Goal: Transaction & Acquisition: Purchase product/service

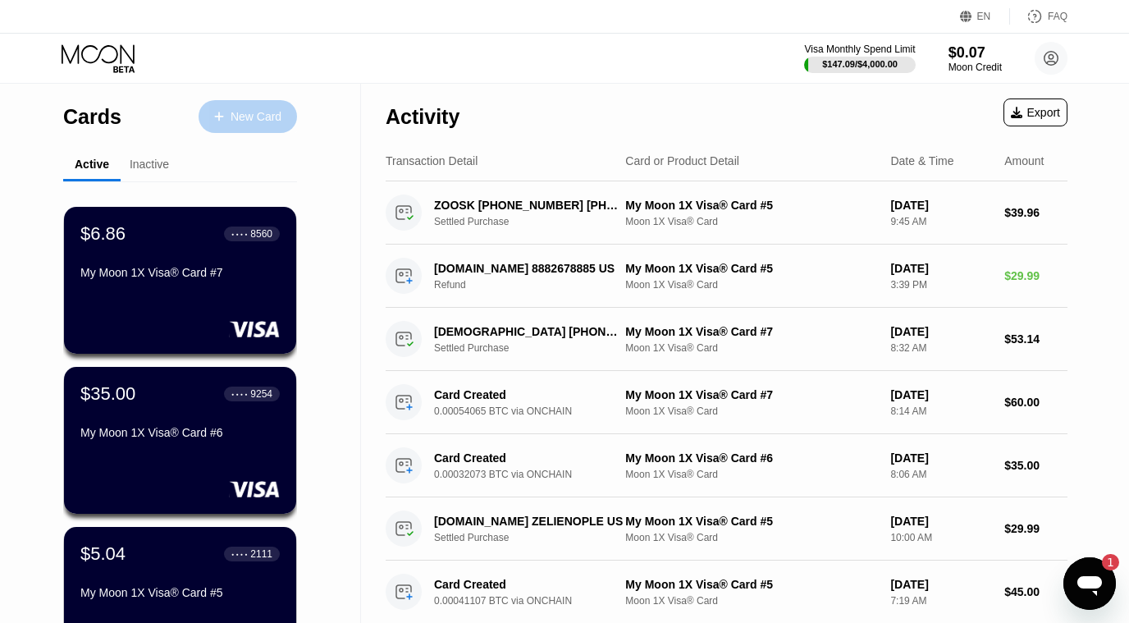
click at [252, 104] on div "New Card" at bounding box center [248, 116] width 98 height 33
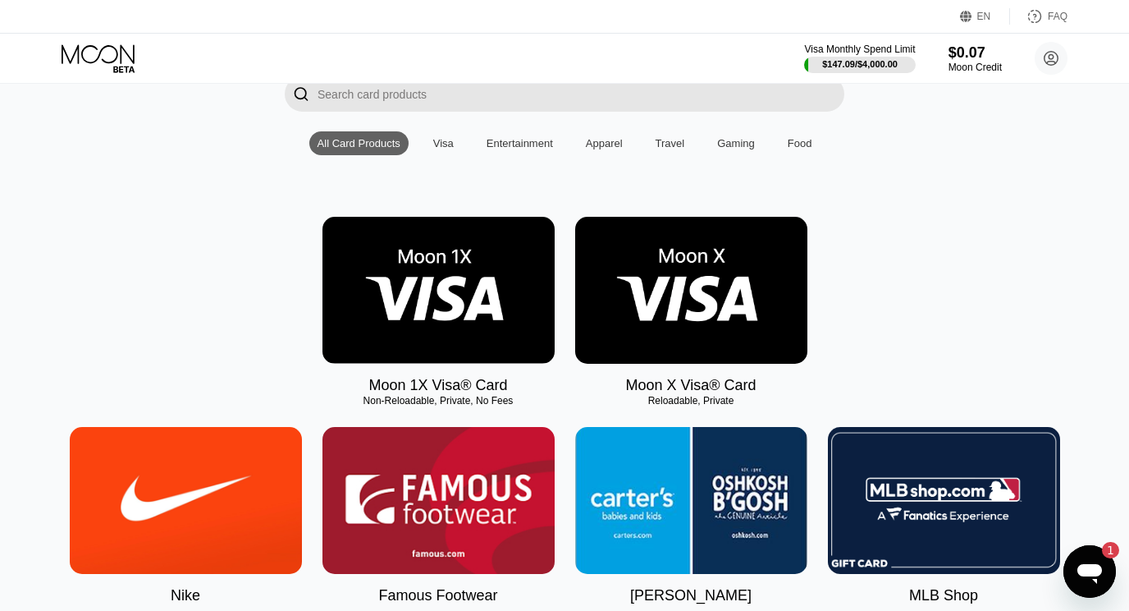
scroll to position [135, 0]
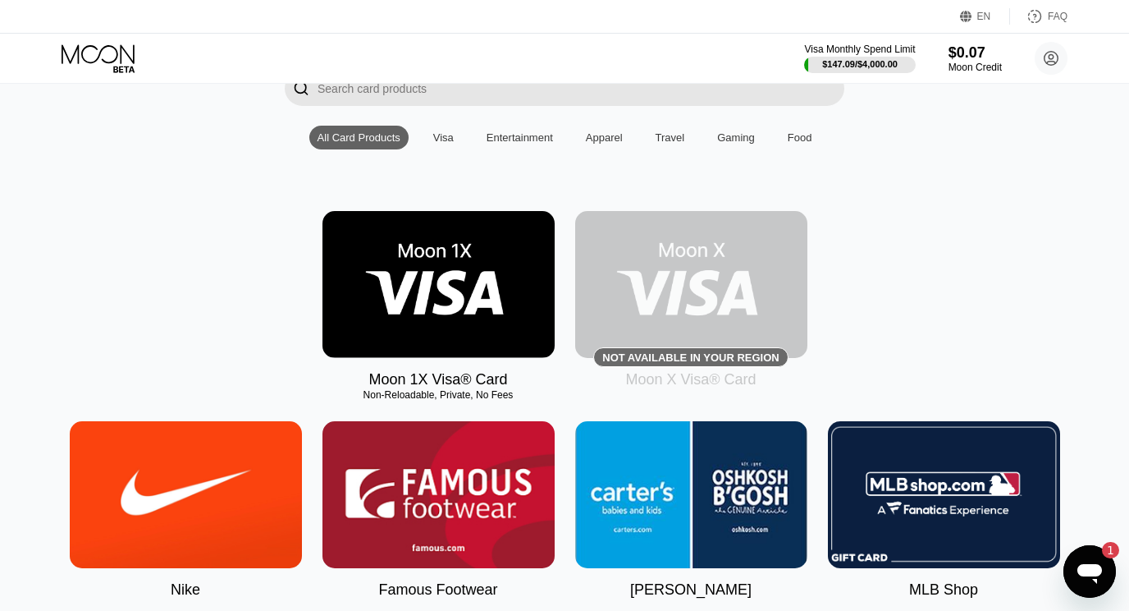
click at [441, 340] on img at bounding box center [438, 284] width 232 height 147
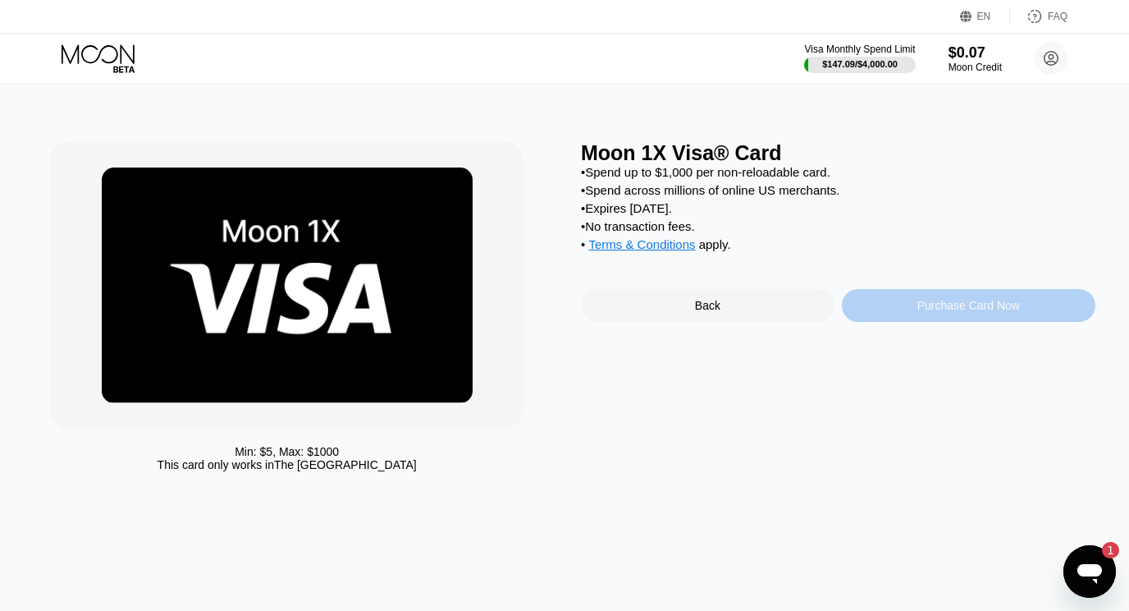
click at [979, 312] on div "Purchase Card Now" at bounding box center [968, 305] width 103 height 13
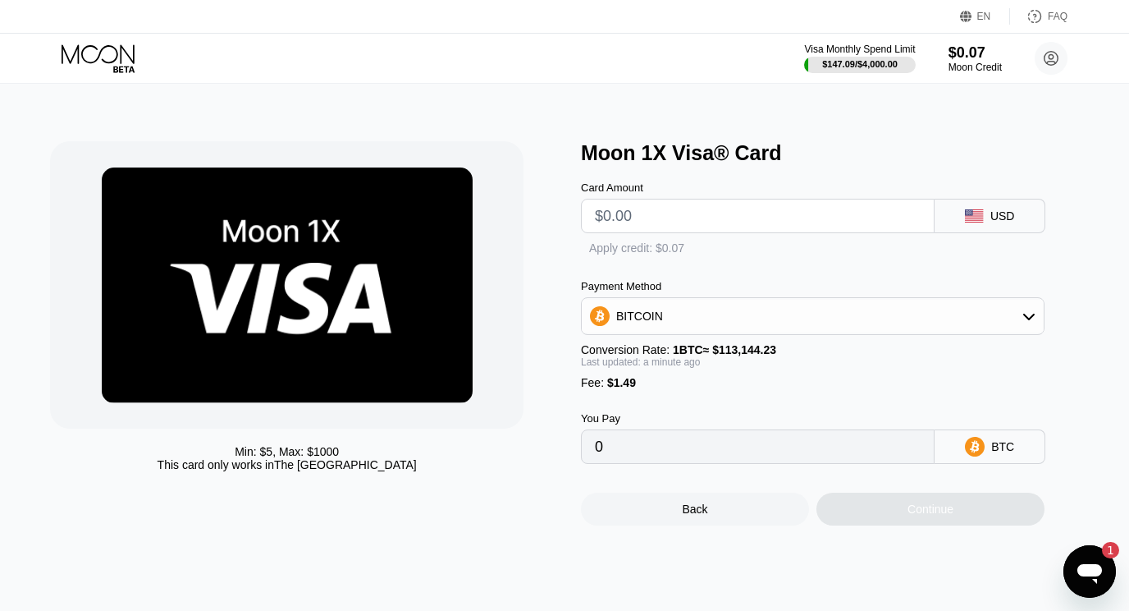
click at [765, 205] on input "text" at bounding box center [758, 215] width 326 height 33
type input "$35"
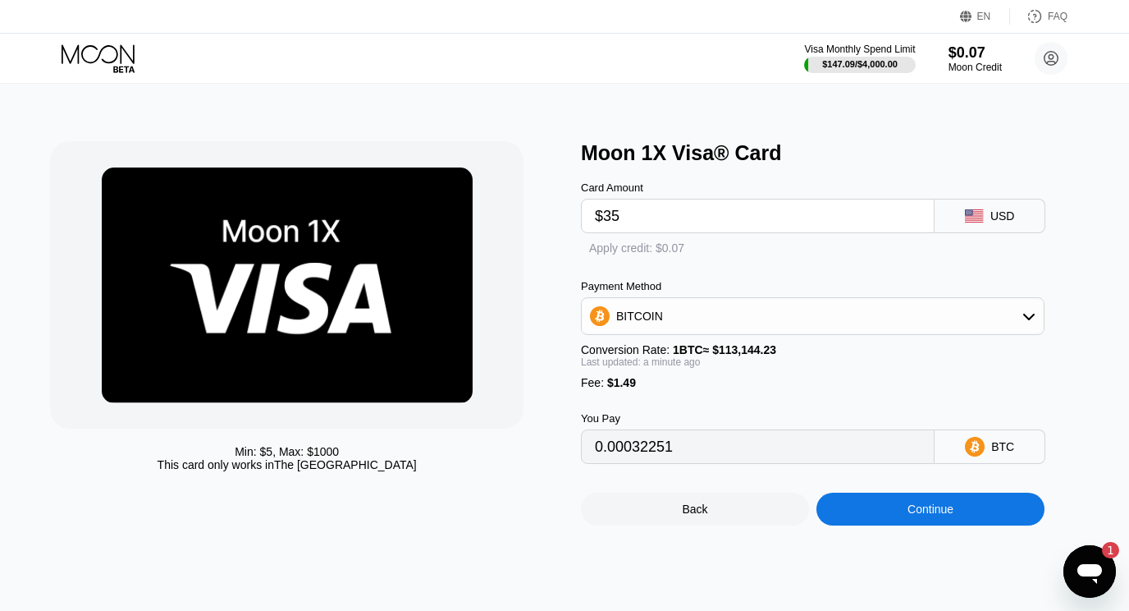
type input "0.00032251"
type input "$35"
click at [935, 327] on div "BITCOIN" at bounding box center [813, 316] width 462 height 33
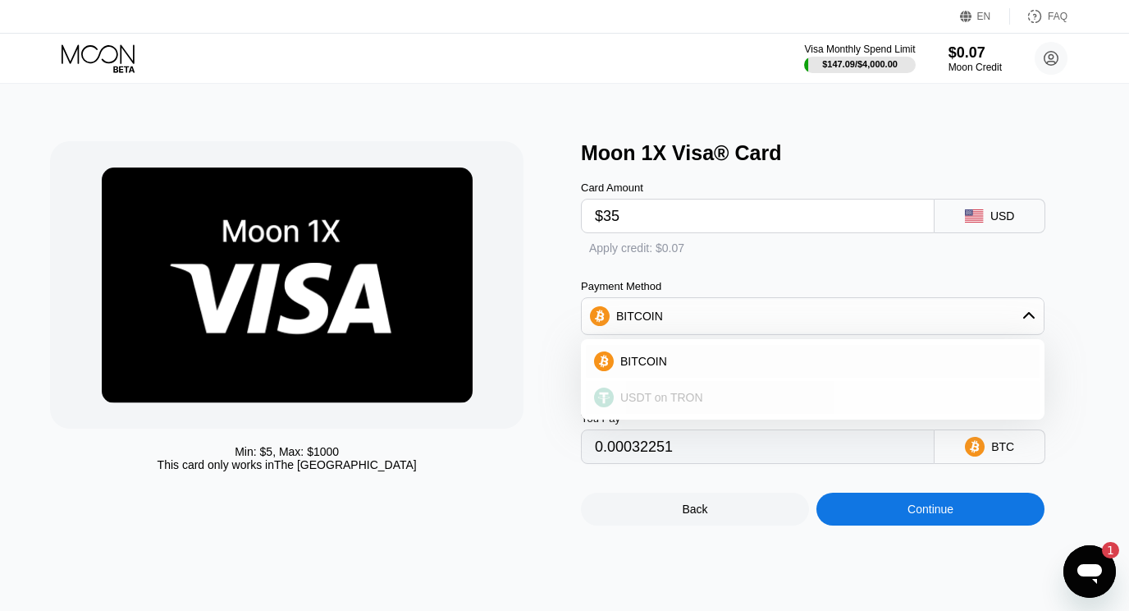
click at [685, 404] on span "USDT on TRON" at bounding box center [661, 397] width 83 height 13
type input "36.86"
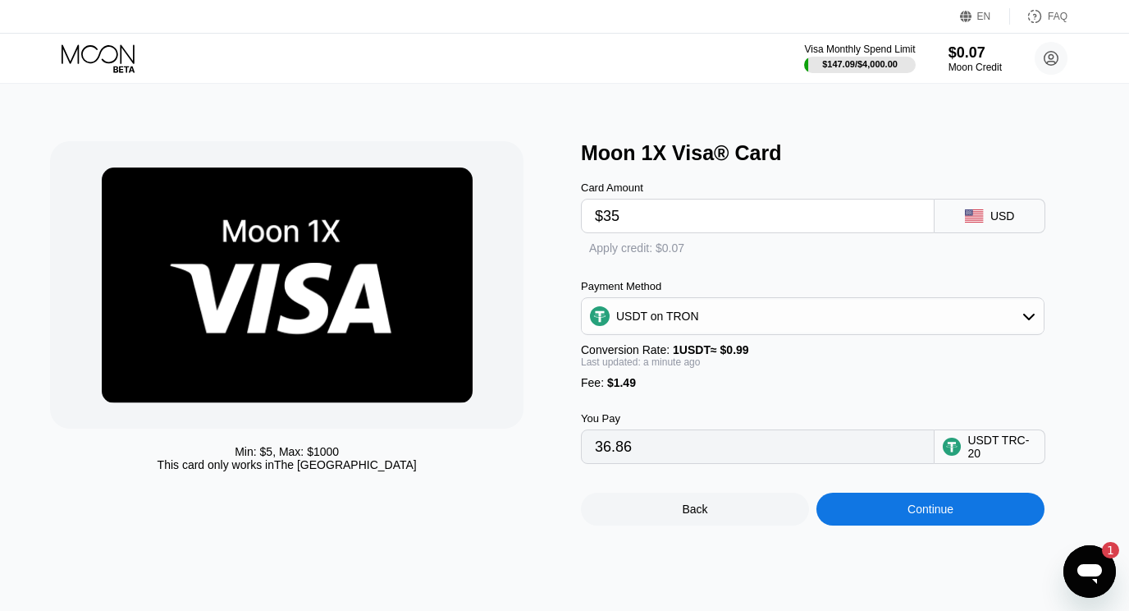
click at [1091, 353] on div "Card Amount $35 USD Apply credit: $0.07 Payment Method USDT on TRON Conversion …" at bounding box center [838, 314] width 515 height 299
click at [894, 525] on div "Continue" at bounding box center [930, 508] width 228 height 33
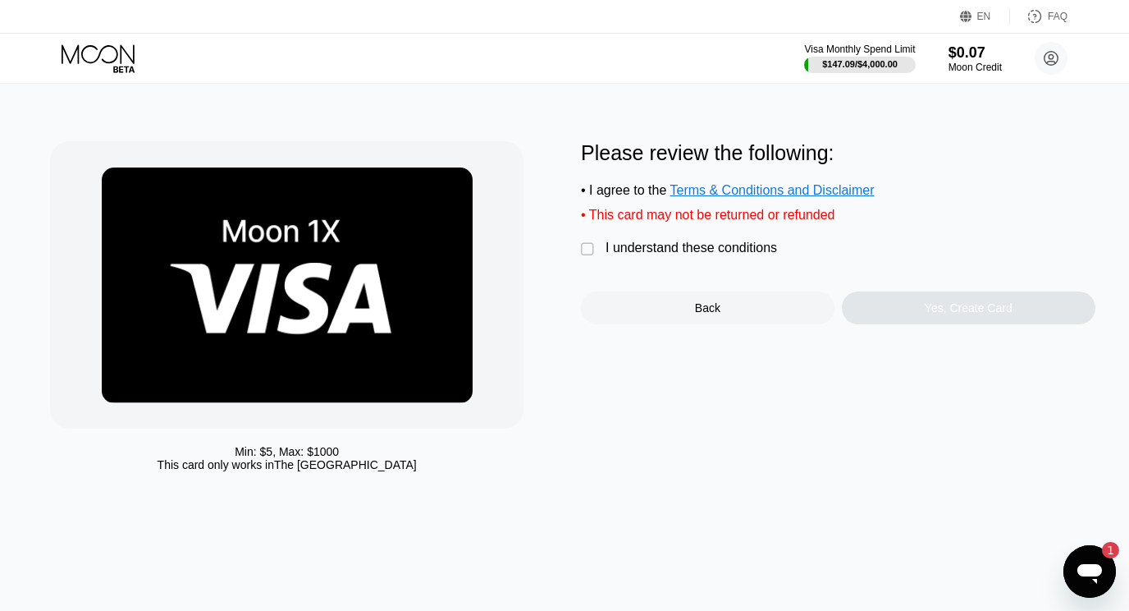
click at [593, 258] on div "" at bounding box center [589, 249] width 16 height 16
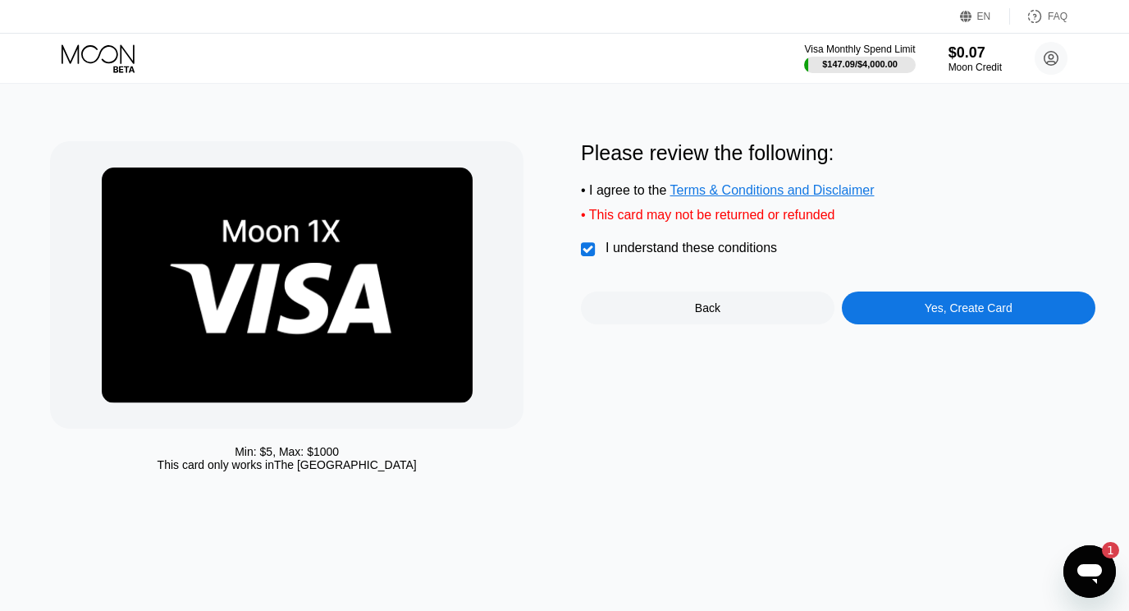
click at [941, 313] on div "Yes, Create Card" at bounding box center [969, 307] width 88 height 13
